Goal: Transaction & Acquisition: Download file/media

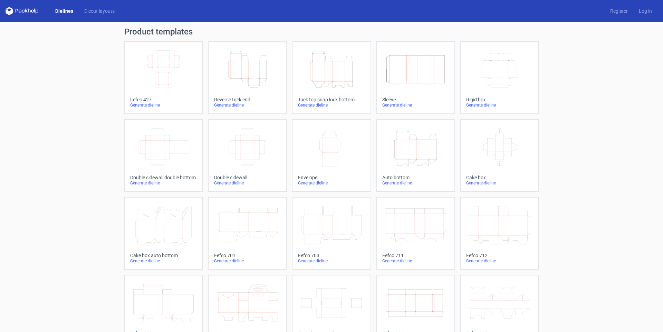
click at [335, 70] on icon "Height Depth Width" at bounding box center [331, 69] width 61 height 39
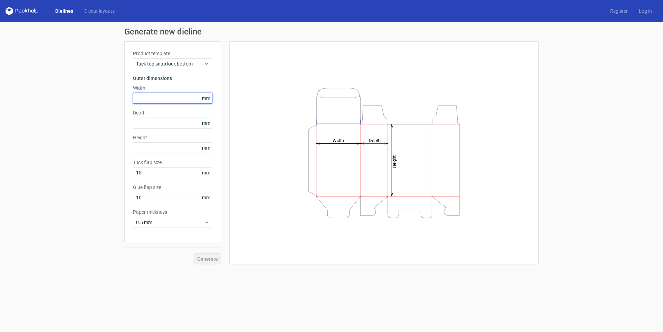
click at [147, 97] on input "text" at bounding box center [172, 98] width 79 height 11
click at [145, 98] on input "text" at bounding box center [172, 98] width 79 height 11
type input "122"
type input "44"
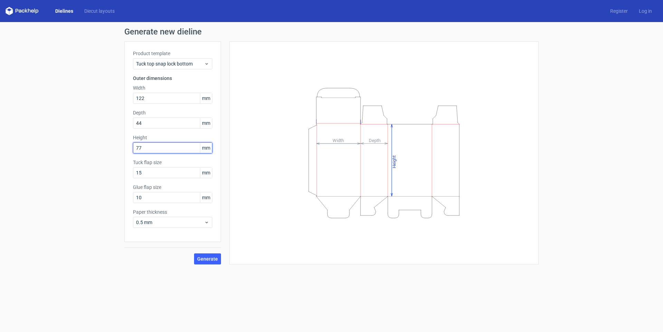
type input "77"
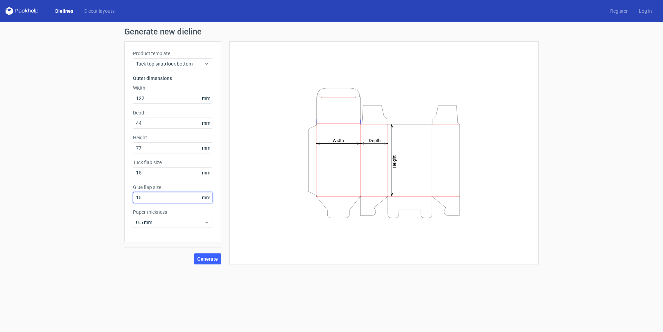
type input "15"
click at [179, 223] on span "0.5 mm" at bounding box center [170, 222] width 68 height 7
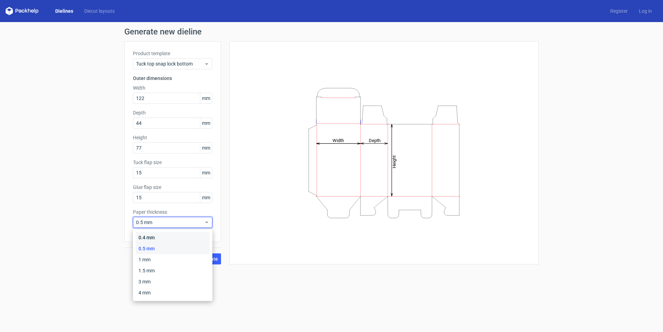
click at [164, 235] on div "0.4 mm" at bounding box center [173, 237] width 74 height 11
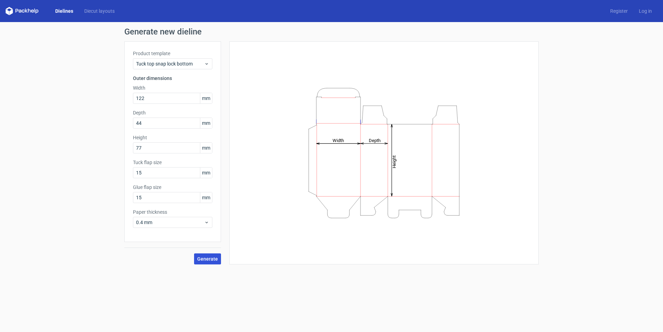
click at [203, 258] on span "Generate" at bounding box center [207, 259] width 21 height 5
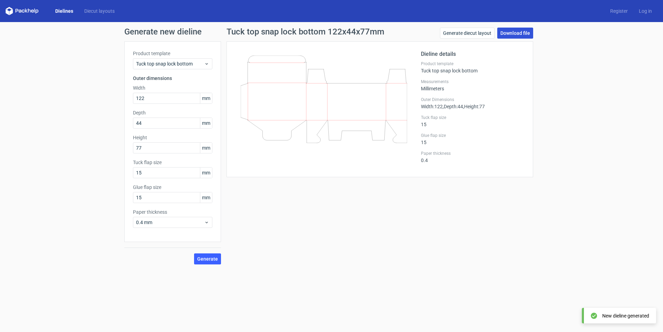
click at [520, 35] on link "Download file" at bounding box center [515, 33] width 36 height 11
